Goal: Task Accomplishment & Management: Use online tool/utility

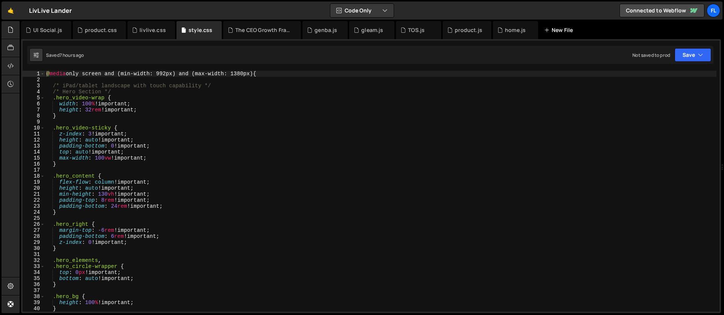
click at [553, 29] on div "New File" at bounding box center [560, 30] width 32 height 8
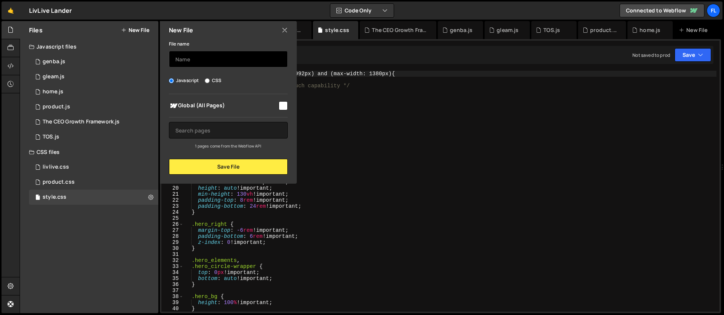
click at [189, 65] on input "text" at bounding box center [228, 59] width 119 height 17
type input "home-"
type input "28-home"
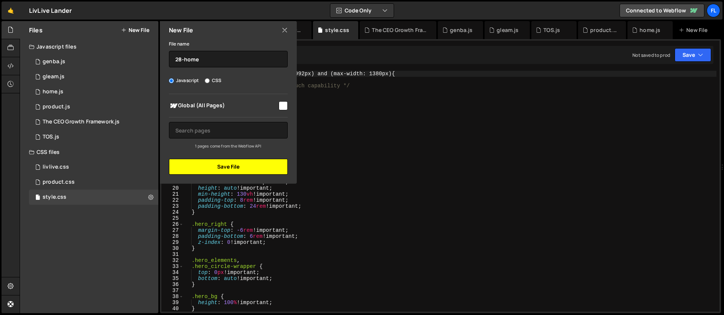
click at [208, 168] on button "Save File" at bounding box center [228, 167] width 119 height 16
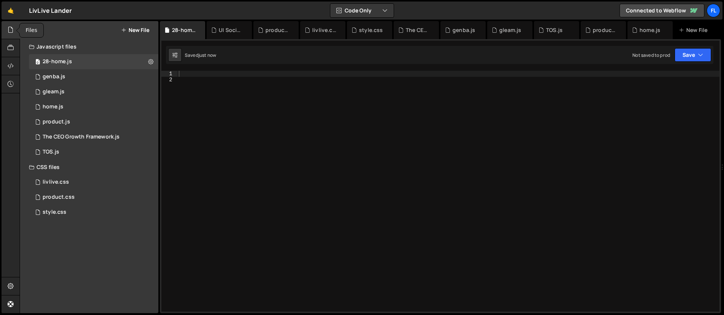
click at [11, 34] on div at bounding box center [11, 30] width 18 height 18
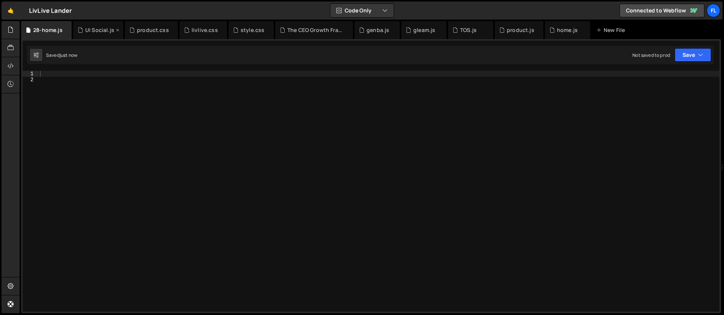
click at [100, 31] on div "UI Social.js" at bounding box center [99, 30] width 29 height 8
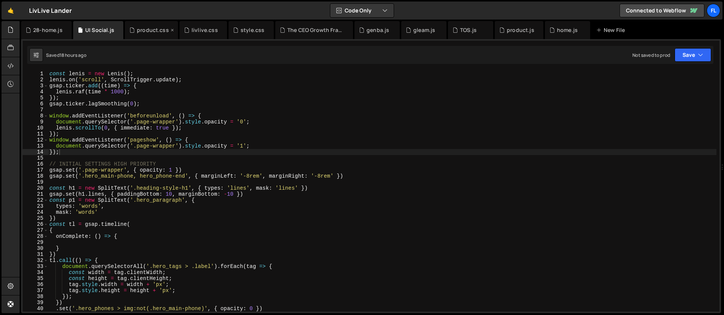
click at [139, 28] on div "product.css" at bounding box center [153, 30] width 32 height 8
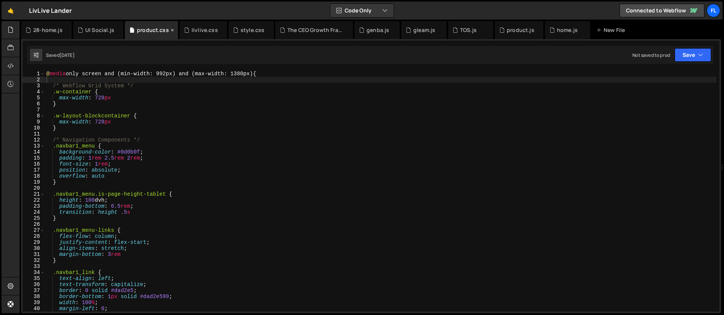
click at [170, 29] on icon at bounding box center [172, 30] width 5 height 8
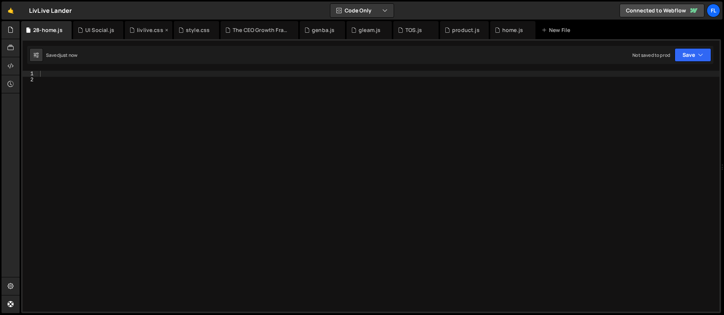
click at [164, 30] on icon at bounding box center [166, 30] width 5 height 8
click at [0, 0] on icon at bounding box center [0, 0] width 0 height 0
click at [194, 31] on icon at bounding box center [196, 30] width 5 height 8
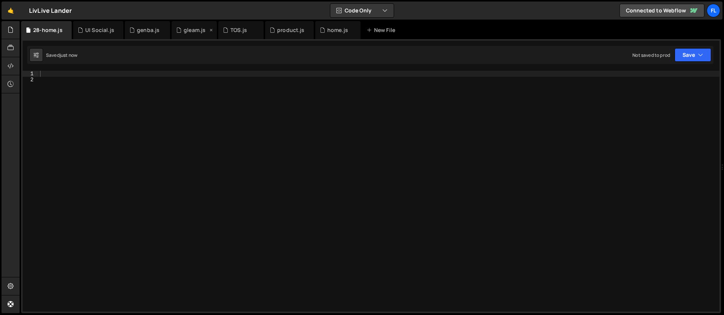
click at [209, 30] on icon at bounding box center [210, 30] width 5 height 8
click at [0, 0] on icon at bounding box center [0, 0] width 0 height 0
click at [209, 30] on div "product.js" at bounding box center [195, 30] width 49 height 18
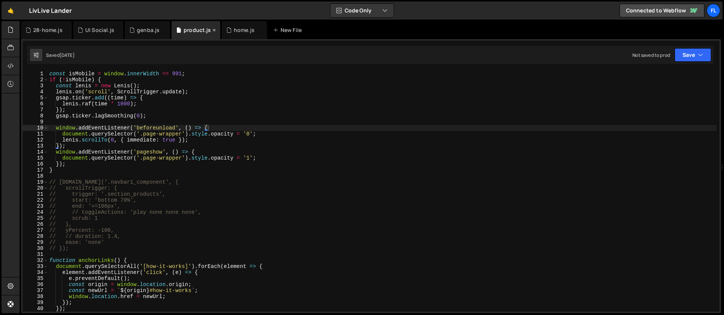
click at [211, 30] on icon at bounding box center [213, 30] width 5 height 8
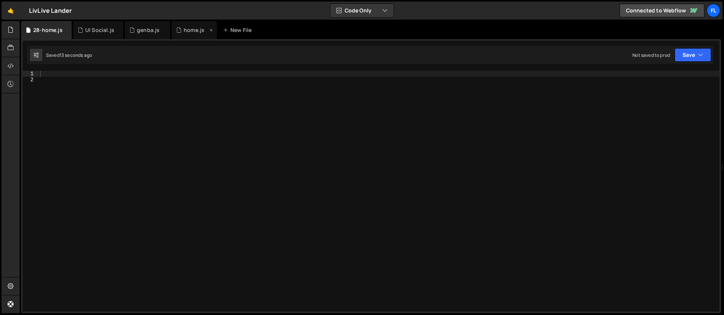
click at [210, 30] on icon at bounding box center [210, 30] width 5 height 8
click at [162, 29] on icon at bounding box center [164, 30] width 5 height 8
click at [46, 76] on div at bounding box center [378, 197] width 681 height 253
click at [89, 29] on div "UI Social.js" at bounding box center [99, 30] width 29 height 8
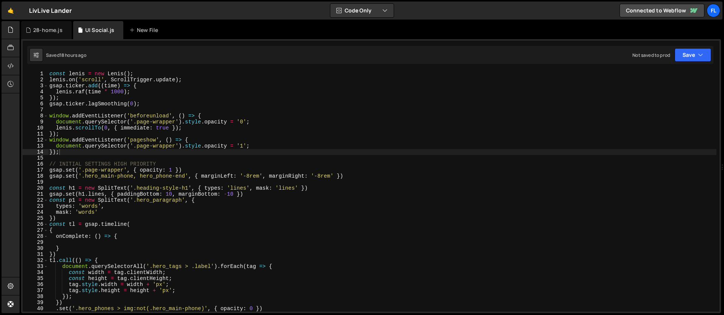
click at [82, 109] on div "const [PERSON_NAME] = new [PERSON_NAME] ( ) ; [PERSON_NAME] . on ( 'scroll' , S…" at bounding box center [382, 197] width 668 height 253
click at [67, 156] on div "const [PERSON_NAME] = new [PERSON_NAME] ( ) ; [PERSON_NAME] . on ( 'scroll' , S…" at bounding box center [382, 197] width 668 height 253
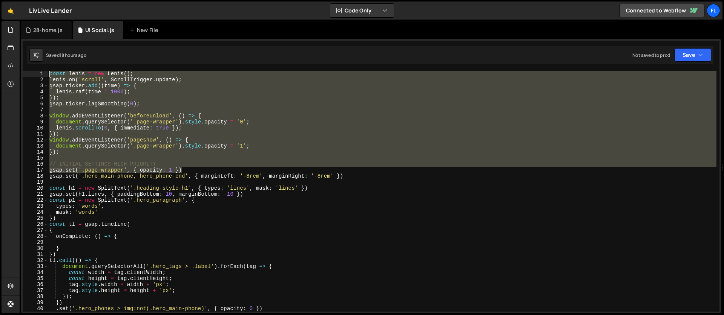
drag, startPoint x: 188, startPoint y: 169, endPoint x: 37, endPoint y: 67, distance: 181.5
click at [37, 67] on div "1 2 3 4 5 6 7 8 9 10 11 12 13 14 15 16 17 18 19 20 21 22 23 24 25 26 27 28 29 3…" at bounding box center [370, 176] width 699 height 274
type textarea "const [PERSON_NAME] = new [PERSON_NAME](); [PERSON_NAME].on('scroll', ScrollTri…"
click at [47, 34] on div "28-home.js" at bounding box center [47, 30] width 29 height 8
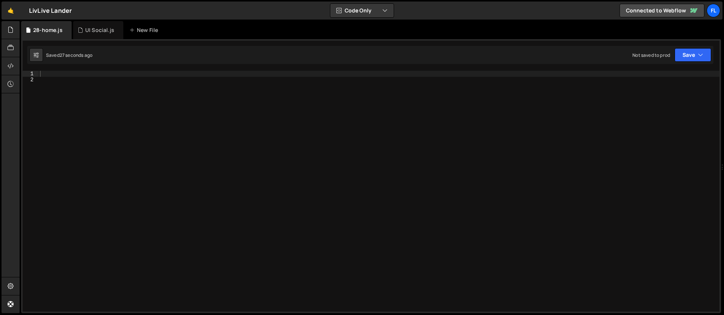
click at [49, 75] on div at bounding box center [378, 197] width 681 height 253
paste textarea "gsap.set('.page-wrapper', { opacity: 1 })"
type textarea "gsap.set('.page-wrapper', { opacity: 1 })"
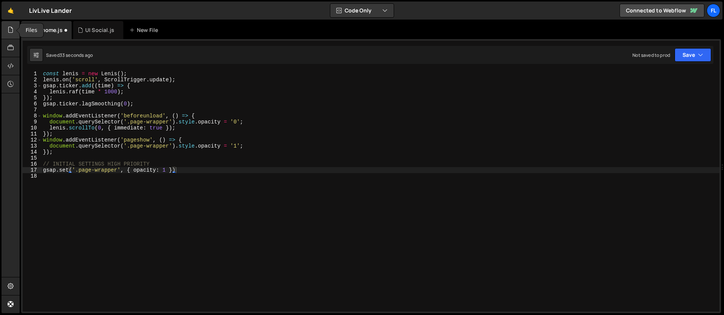
click at [11, 34] on div at bounding box center [11, 30] width 18 height 18
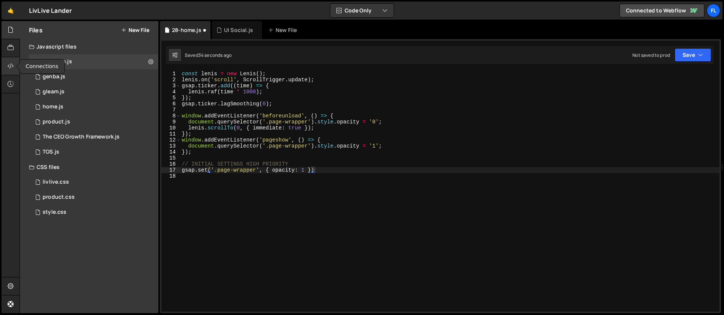
click at [13, 64] on icon at bounding box center [11, 66] width 6 height 8
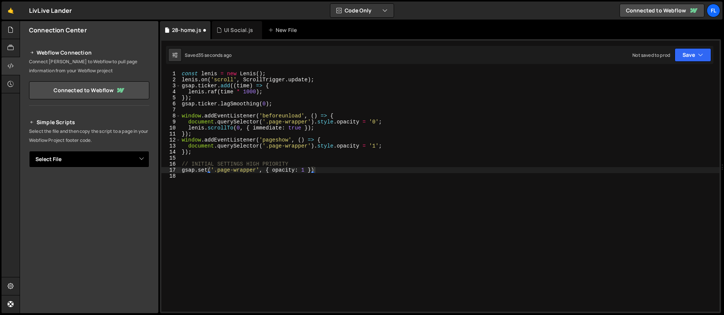
click at [58, 159] on select "Select File genba.js gleam.js home.js product.js The CEO Growth Framework.js TO…" at bounding box center [89, 159] width 120 height 17
select select "47539"
click at [29, 151] on select "Select File genba.js gleam.js home.js product.js The CEO Growth Framework.js TO…" at bounding box center [89, 159] width 120 height 17
click at [122, 184] on button "Copy" at bounding box center [126, 185] width 26 height 16
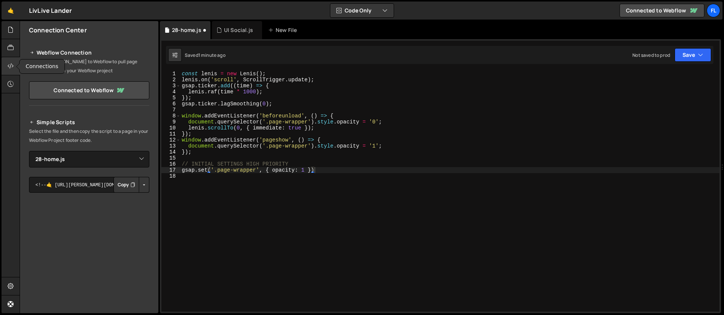
click at [13, 65] on icon at bounding box center [11, 66] width 6 height 8
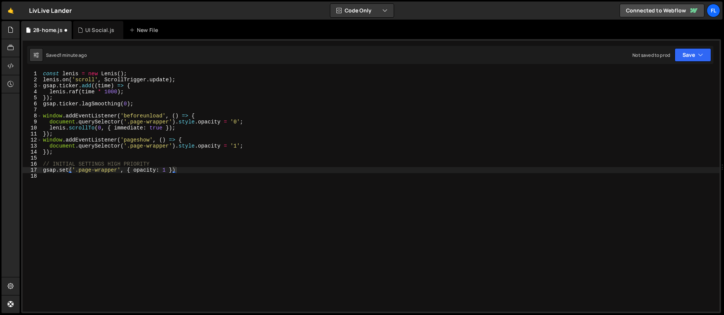
click at [91, 217] on div "const [PERSON_NAME] = new [PERSON_NAME] ( ) ; [PERSON_NAME] . on ( 'scroll' , S…" at bounding box center [380, 197] width 678 height 253
paste textarea "</script>"
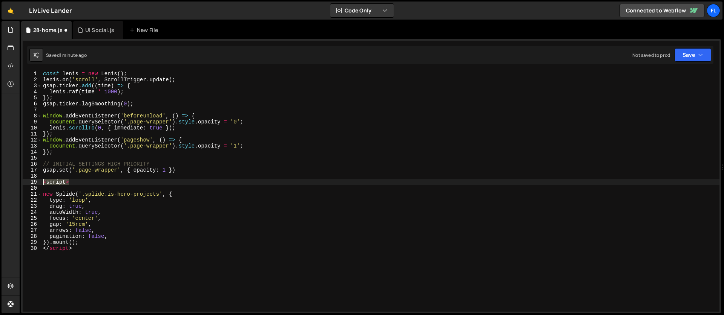
drag, startPoint x: 77, startPoint y: 182, endPoint x: 19, endPoint y: 181, distance: 57.7
click at [20, 181] on div "Files New File Javascript files 0 28-home.js 0 0 genba.js 0 1 gleam.js 0 1 1" at bounding box center [372, 167] width 704 height 293
type textarea "<script>"
drag, startPoint x: 75, startPoint y: 248, endPoint x: 35, endPoint y: 246, distance: 40.3
click at [35, 246] on div "1 2 3 4 5 6 7 8 9 10 11 12 13 14 15 16 17 18 19 20 21 22 23 24 25 26 27 28 29 3…" at bounding box center [371, 191] width 696 height 241
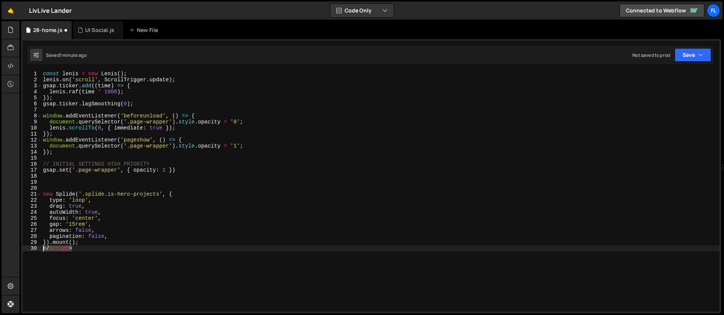
type textarea "</script>"
click at [59, 188] on div "const [PERSON_NAME] = new [PERSON_NAME] ( ) ; [PERSON_NAME] . on ( 'scroll' , S…" at bounding box center [380, 197] width 678 height 253
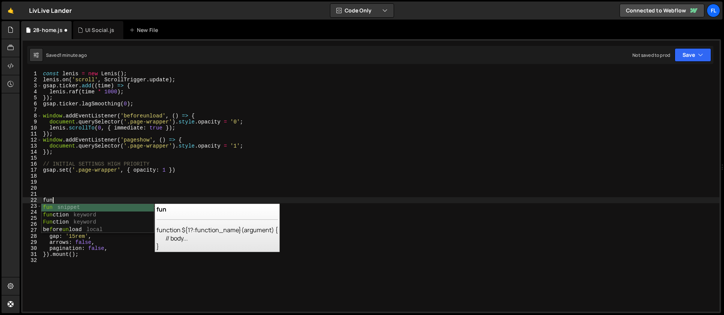
scroll to position [0, 0]
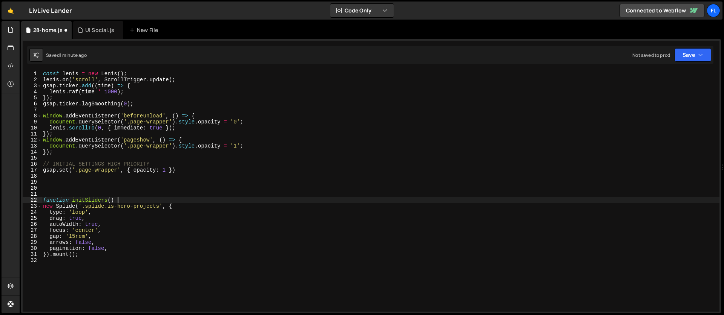
type textarea "function initSliders() {"
click at [60, 278] on div "const [PERSON_NAME] = new [PERSON_NAME] ( ) ; [PERSON_NAME] . on ( 'scroll' , S…" at bounding box center [380, 197] width 678 height 253
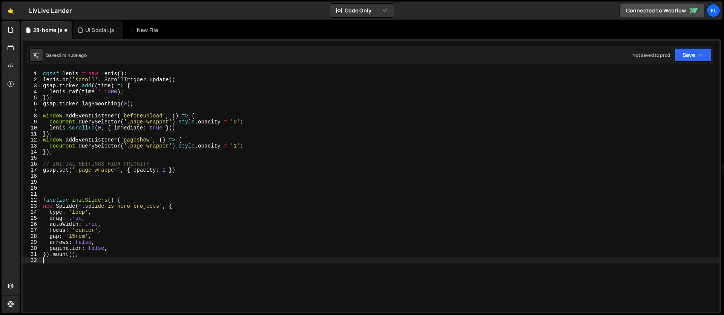
scroll to position [0, 0]
type textarea "}"
type textarea "initSliders()"
